Goal: Task Accomplishment & Management: Manage account settings

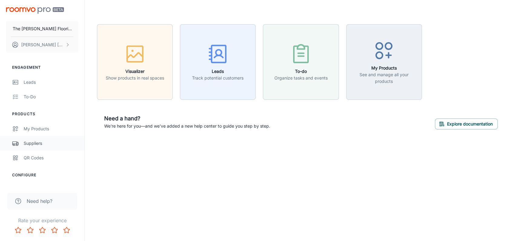
click at [27, 144] on div "Suppliers" at bounding box center [51, 143] width 55 height 7
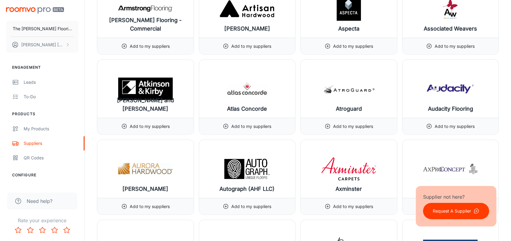
scroll to position [902, 0]
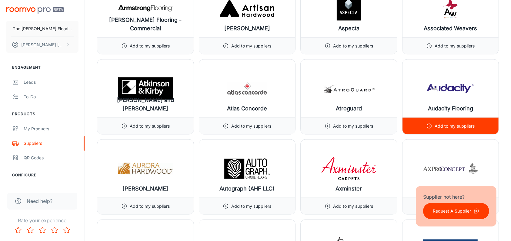
click at [439, 126] on p "Add to my suppliers" at bounding box center [454, 126] width 40 height 7
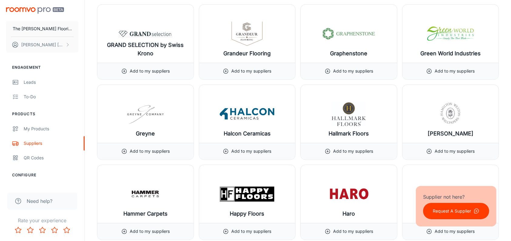
scroll to position [3446, 0]
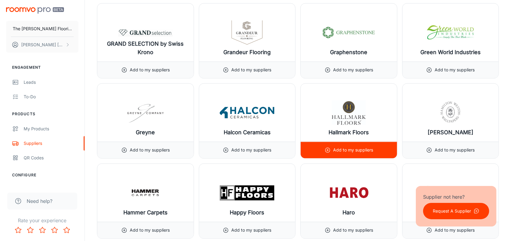
click at [340, 147] on p "Add to my suppliers" at bounding box center [353, 150] width 40 height 7
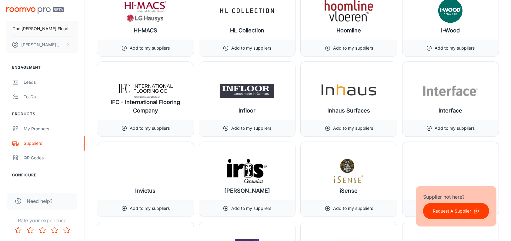
scroll to position [3796, 0]
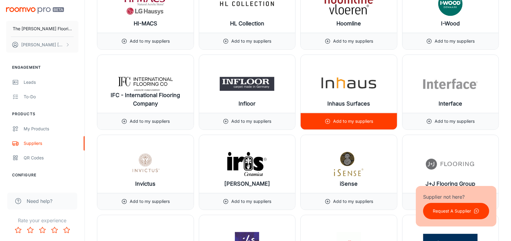
click at [346, 118] on p "Add to my suppliers" at bounding box center [353, 121] width 40 height 7
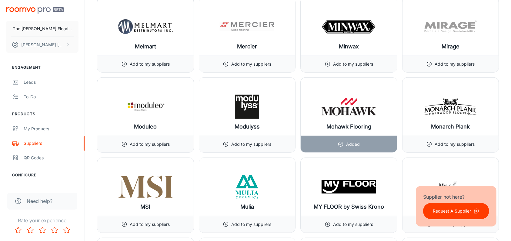
scroll to position [4994, 0]
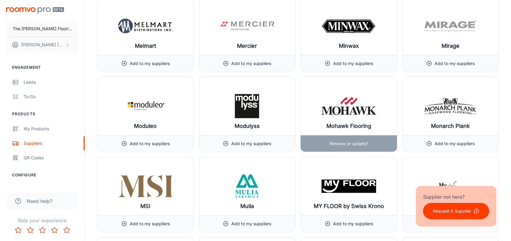
click at [337, 141] on p "Remove or update?" at bounding box center [348, 144] width 39 height 7
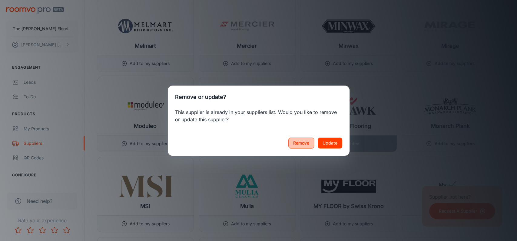
click at [303, 144] on button "Remove" at bounding box center [301, 143] width 26 height 11
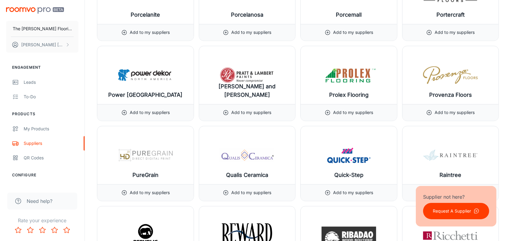
scroll to position [5897, 0]
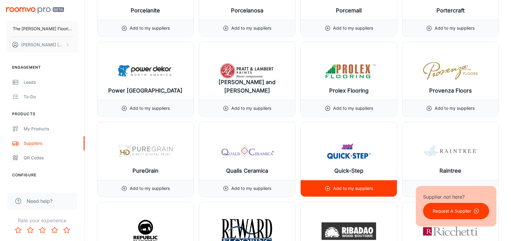
click at [355, 185] on p "Add to my suppliers" at bounding box center [353, 188] width 40 height 7
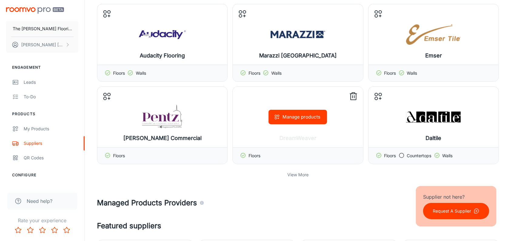
scroll to position [134, 0]
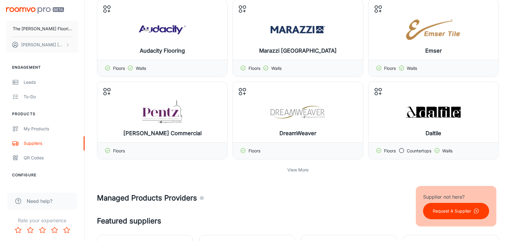
click at [297, 170] on p "View More" at bounding box center [297, 170] width 21 height 7
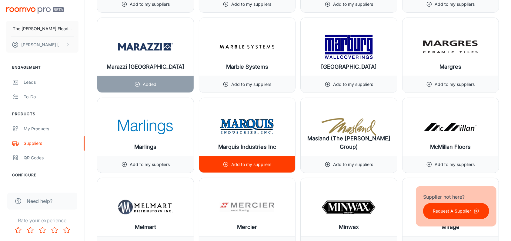
scroll to position [4900, 0]
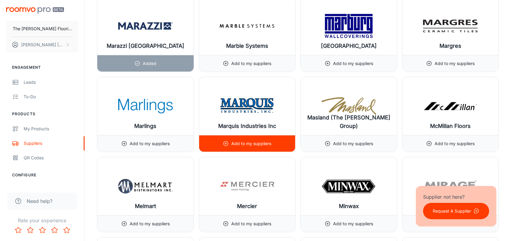
click at [245, 141] on p "Add to my suppliers" at bounding box center [251, 144] width 40 height 7
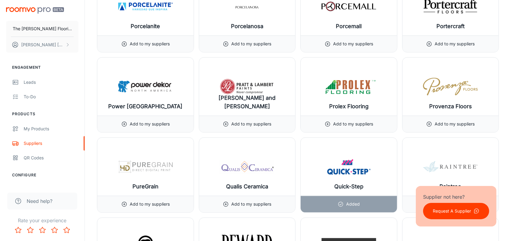
scroll to position [5964, 0]
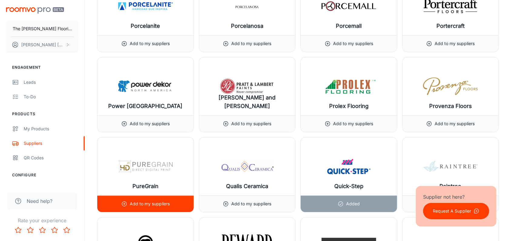
click at [124, 201] on icon at bounding box center [124, 204] width 6 height 6
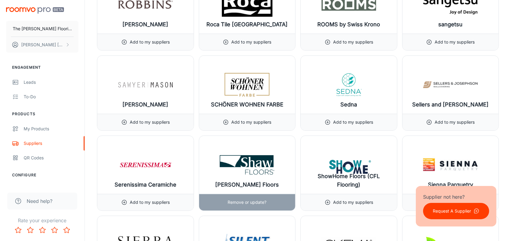
scroll to position [6301, 0]
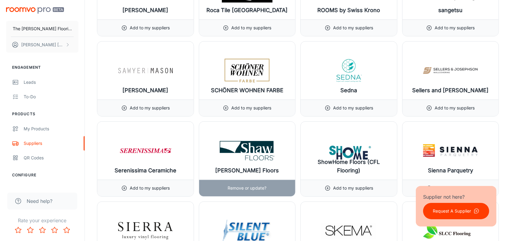
click at [247, 185] on p "Remove or update?" at bounding box center [246, 188] width 39 height 7
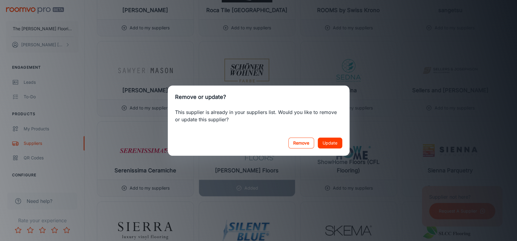
click at [301, 143] on button "Remove" at bounding box center [301, 143] width 26 height 11
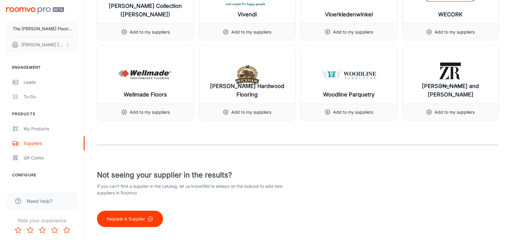
scroll to position [7341, 0]
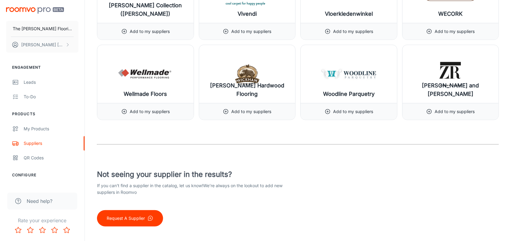
click at [121, 215] on p "Request A Supplier" at bounding box center [126, 218] width 38 height 7
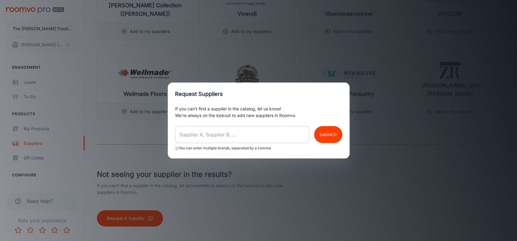
click at [188, 135] on input "text" at bounding box center [242, 134] width 134 height 17
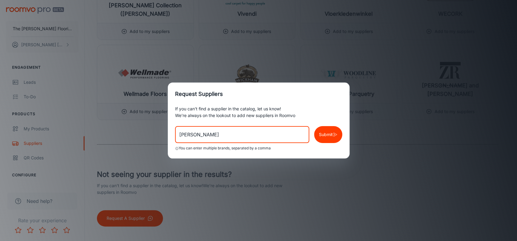
type input "[PERSON_NAME]"
click at [326, 133] on p "Submit" at bounding box center [326, 134] width 14 height 7
drag, startPoint x: 197, startPoint y: 130, endPoint x: 138, endPoint y: 134, distance: 58.3
click at [138, 134] on div "Request Suppliers If you can’t find a supplier in the catalog, let us know! We’…" at bounding box center [258, 120] width 517 height 241
type input "Prova"
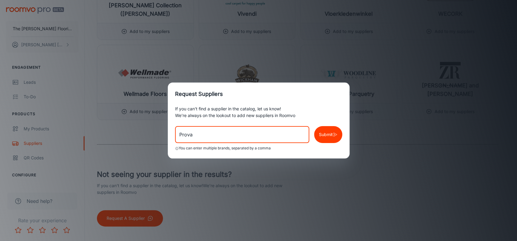
click at [328, 134] on p "Submit" at bounding box center [326, 134] width 14 height 7
click at [419, 155] on div "Request Suppliers If you can’t find a supplier in the catalog, let us know! We’…" at bounding box center [258, 120] width 517 height 241
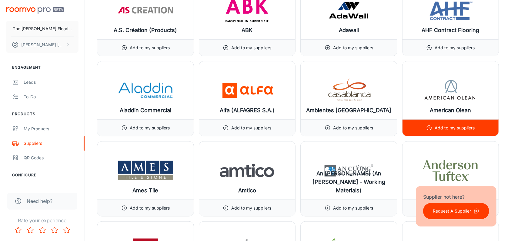
scroll to position [589, 0]
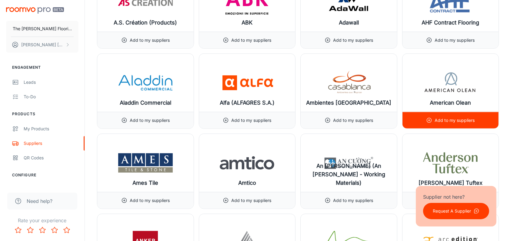
click at [454, 119] on p "Add to my suppliers" at bounding box center [454, 120] width 40 height 7
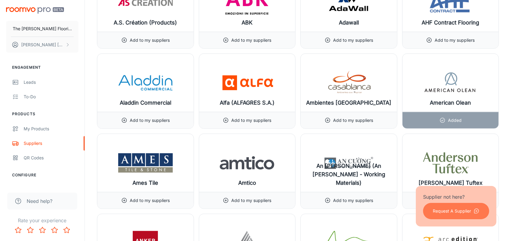
click at [441, 214] on p "Request A Supplier" at bounding box center [452, 211] width 38 height 7
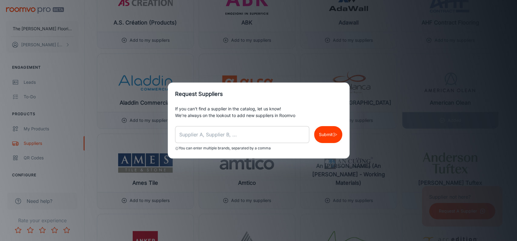
click at [186, 134] on input "text" at bounding box center [242, 134] width 134 height 17
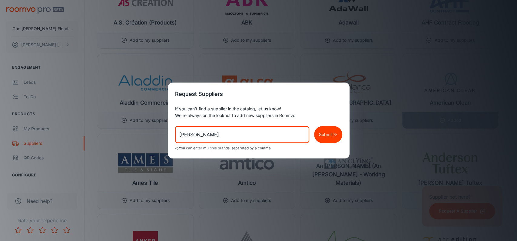
type input "[PERSON_NAME]"
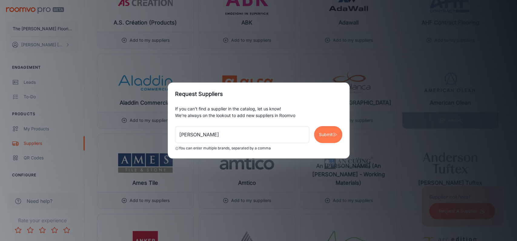
click at [327, 135] on p "Submit" at bounding box center [326, 134] width 14 height 7
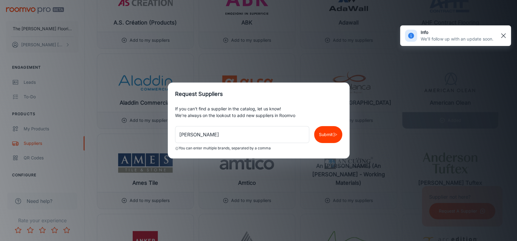
click at [503, 35] on rect "button" at bounding box center [503, 35] width 7 height 7
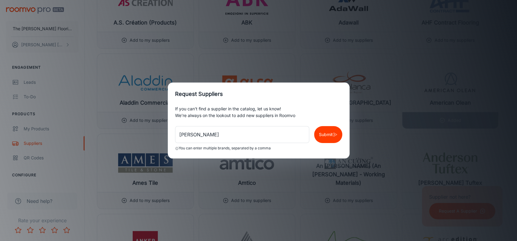
click at [440, 67] on div "Request Suppliers If you can’t find a supplier in the catalog, let us know! We’…" at bounding box center [258, 120] width 517 height 241
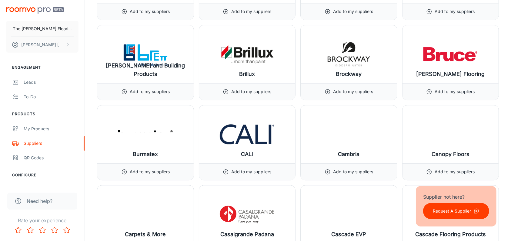
scroll to position [1505, 0]
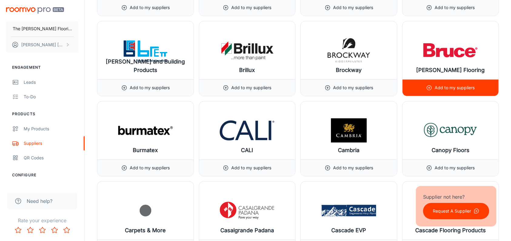
click at [453, 85] on p "Add to my suppliers" at bounding box center [454, 88] width 40 height 7
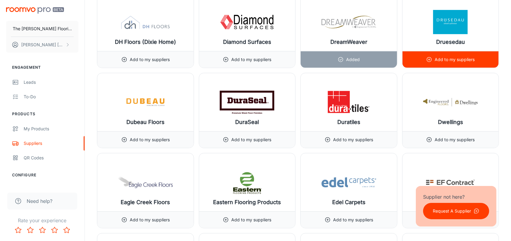
scroll to position [2595, 0]
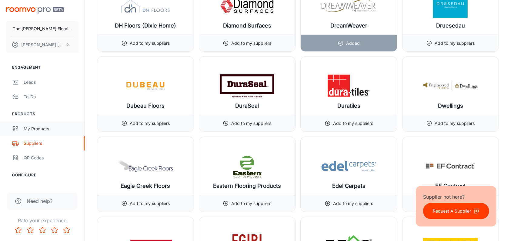
click at [33, 129] on div "My Products" at bounding box center [51, 129] width 55 height 7
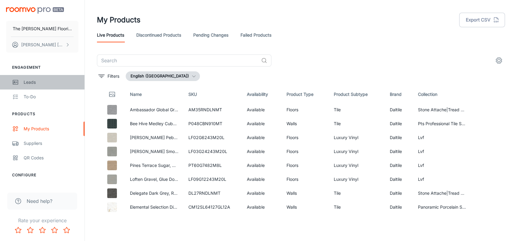
click at [27, 79] on div "Leads" at bounding box center [51, 82] width 55 height 7
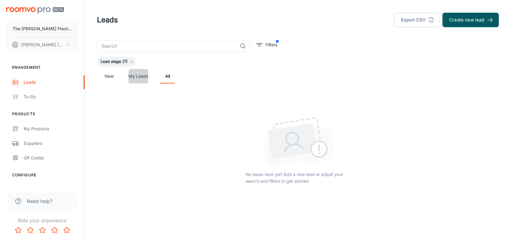
click at [134, 75] on link "My Leads" at bounding box center [138, 76] width 20 height 15
click at [108, 76] on link "New" at bounding box center [109, 76] width 15 height 15
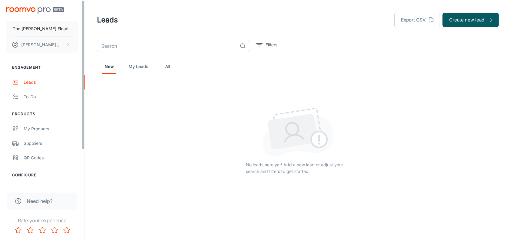
click at [115, 7] on header "Leads Export CSV Create new lead" at bounding box center [298, 20] width 416 height 40
click at [35, 141] on div "Suppliers" at bounding box center [51, 143] width 55 height 7
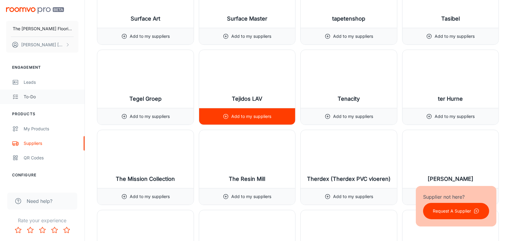
scroll to position [6597, 0]
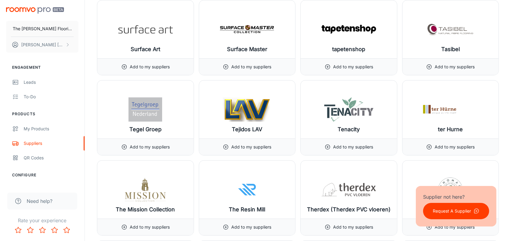
click at [448, 212] on p "Request A Supplier" at bounding box center [452, 211] width 38 height 7
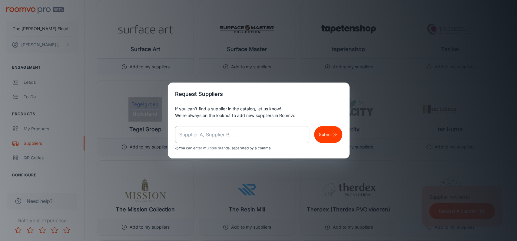
click at [191, 138] on input "text" at bounding box center [242, 134] width 134 height 17
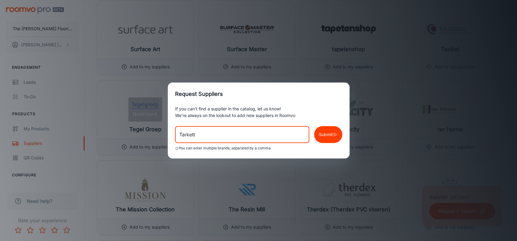
type input "Tarkett"
click at [320, 135] on p "Submit" at bounding box center [326, 134] width 14 height 7
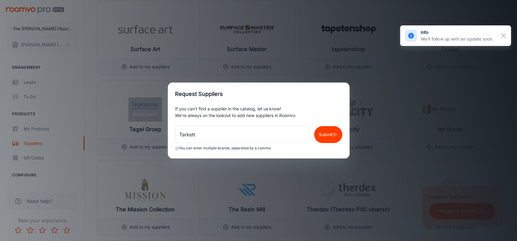
click at [405, 163] on div "Request Suppliers If you can’t find a supplier in the catalog, let us know! We’…" at bounding box center [258, 120] width 517 height 241
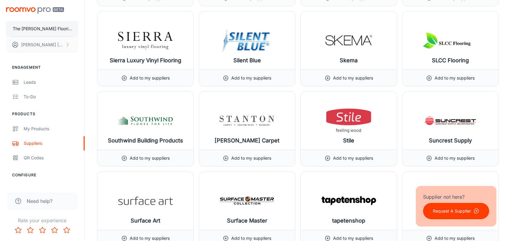
scroll to position [6408, 0]
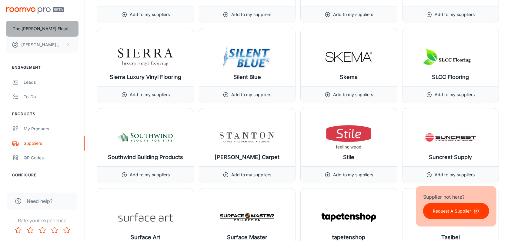
click at [28, 28] on p "The [PERSON_NAME] Flooring Company" at bounding box center [42, 28] width 59 height 7
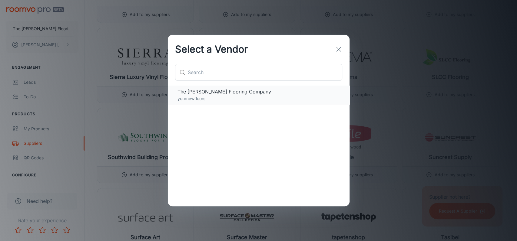
click at [250, 96] on p "yournewfloors" at bounding box center [259, 98] width 162 height 7
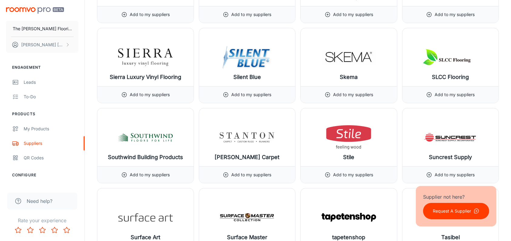
scroll to position [0, 0]
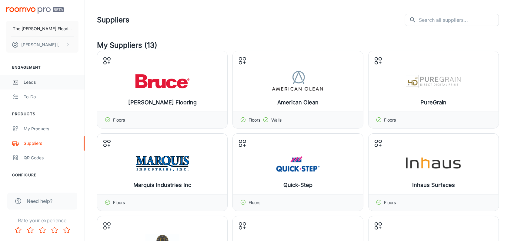
click at [35, 83] on div "Leads" at bounding box center [51, 82] width 55 height 7
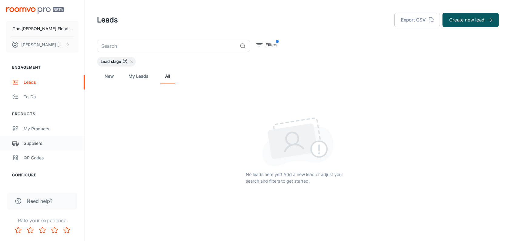
click at [36, 142] on div "Suppliers" at bounding box center [51, 143] width 55 height 7
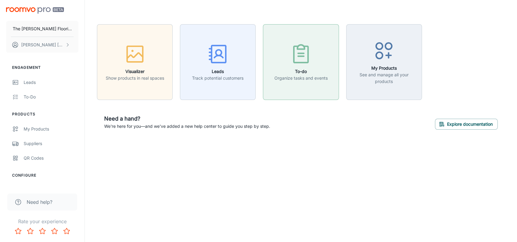
click at [306, 76] on p "Organize tasks and events" at bounding box center [300, 78] width 53 height 7
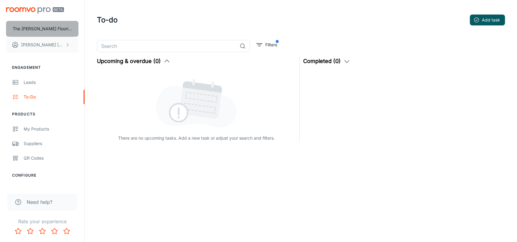
click at [40, 25] on button "The [PERSON_NAME] Flooring Company" at bounding box center [42, 29] width 72 height 16
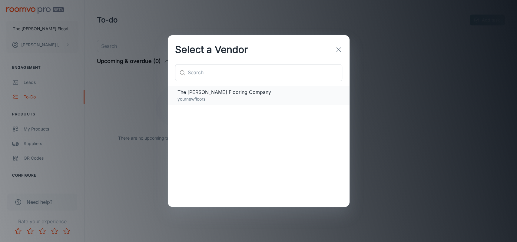
click at [236, 95] on span "The [PERSON_NAME] Flooring Company" at bounding box center [259, 91] width 162 height 7
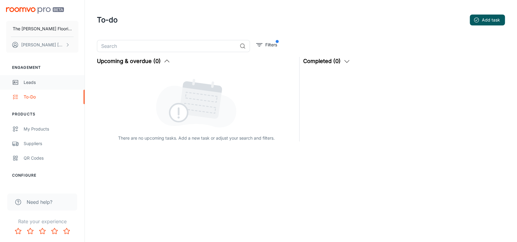
click at [29, 80] on div "Leads" at bounding box center [51, 82] width 55 height 7
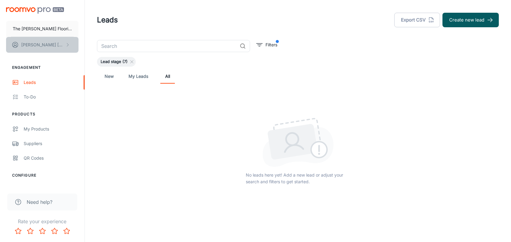
click at [68, 42] on icon "scrollable content" at bounding box center [67, 44] width 5 height 5
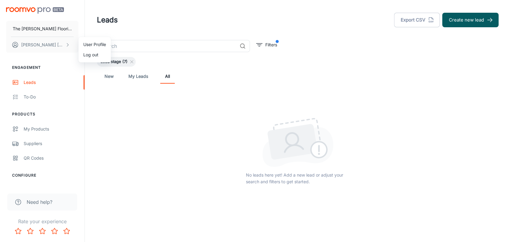
click at [56, 58] on div at bounding box center [258, 121] width 517 height 242
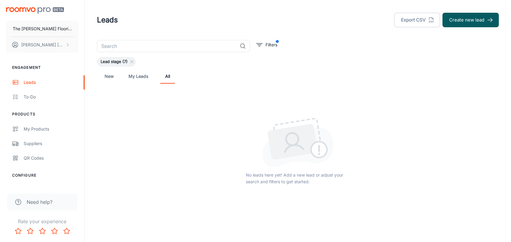
click at [297, 15] on div "Leads Export CSV Create new lead" at bounding box center [298, 20] width 402 height 16
click at [41, 27] on p "The [PERSON_NAME] Flooring Company" at bounding box center [42, 28] width 59 height 7
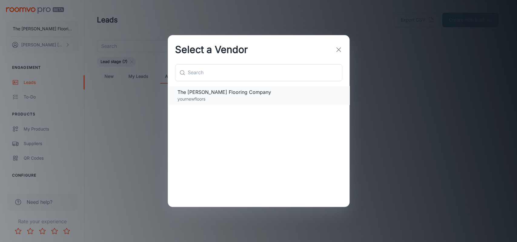
click at [195, 94] on span "The [PERSON_NAME] Flooring Company" at bounding box center [259, 91] width 162 height 7
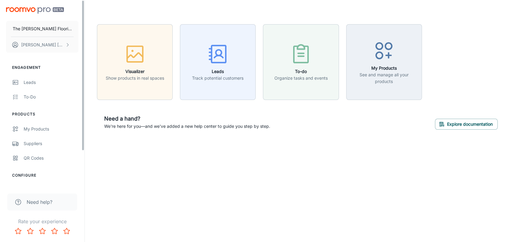
click at [21, 9] on img "scrollable content" at bounding box center [35, 10] width 58 height 6
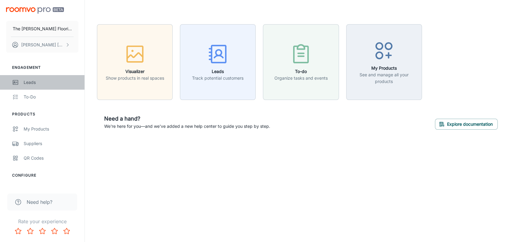
click at [31, 81] on div "Leads" at bounding box center [51, 82] width 55 height 7
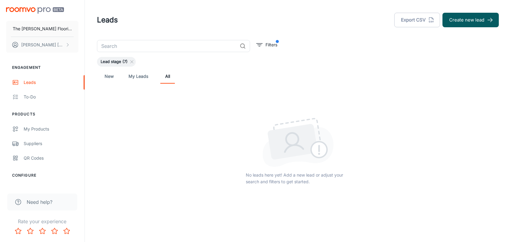
click at [35, 7] on img "scrollable content" at bounding box center [35, 10] width 58 height 6
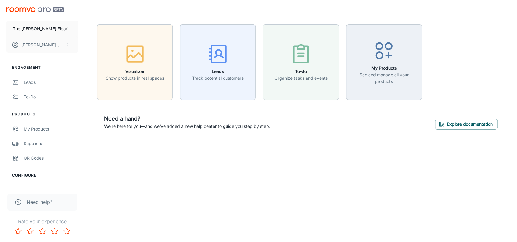
click at [453, 50] on div "Visualizer Show products in real spaces Leads Track potential customers To-do O…" at bounding box center [297, 58] width 415 height 83
